Goal: Information Seeking & Learning: Learn about a topic

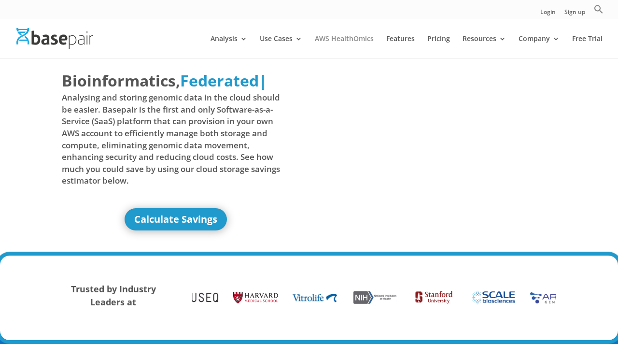
click at [345, 37] on link "AWS HealthOmics" at bounding box center [344, 46] width 59 height 23
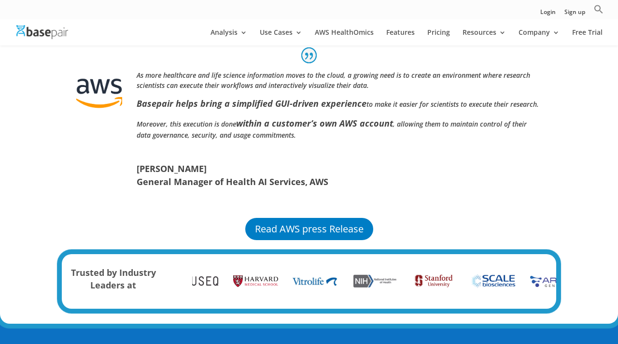
scroll to position [631, 0]
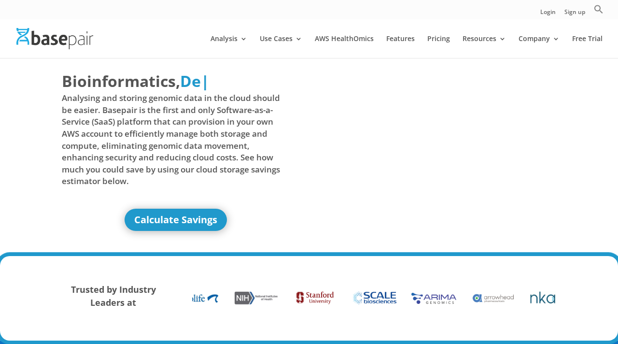
scroll to position [0, 0]
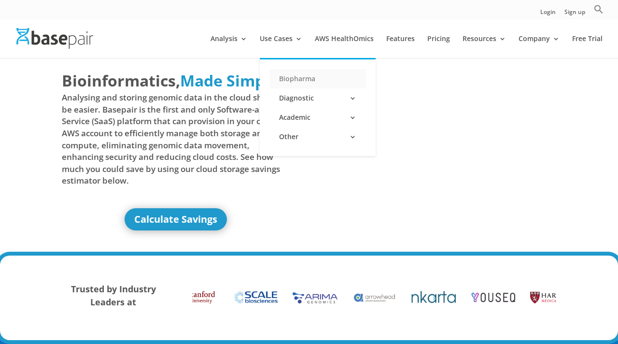
click at [300, 80] on link "Biopharma" at bounding box center [317, 78] width 97 height 19
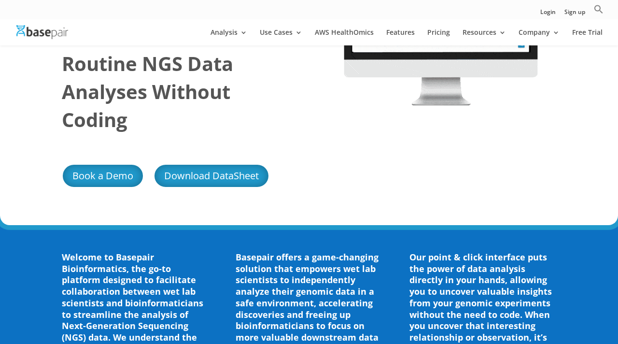
scroll to position [144, 0]
